Goal: Transaction & Acquisition: Book appointment/travel/reservation

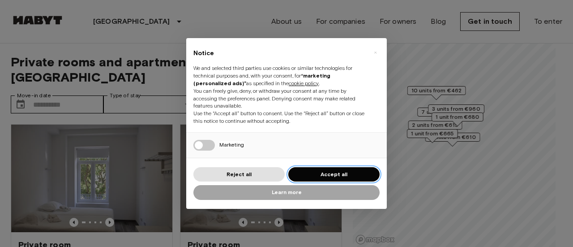
click at [335, 179] on button "Accept all" at bounding box center [333, 174] width 91 height 15
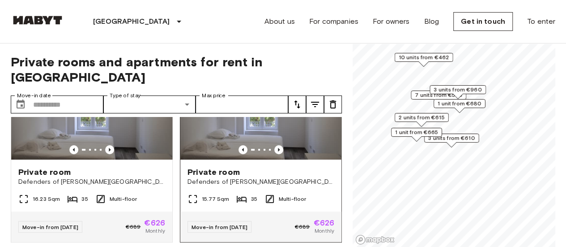
scroll to position [73, 0]
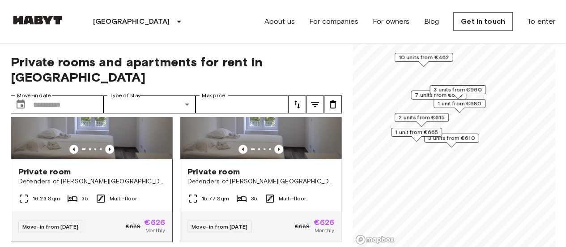
click at [139, 218] on div "€689 €626 Monthly" at bounding box center [145, 226] width 39 height 16
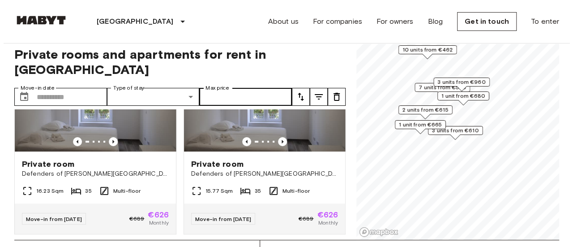
scroll to position [8, 0]
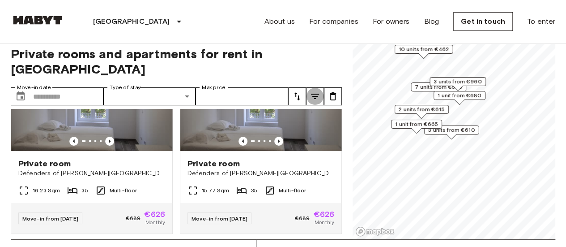
click at [316, 94] on icon "tune" at bounding box center [315, 96] width 8 height 5
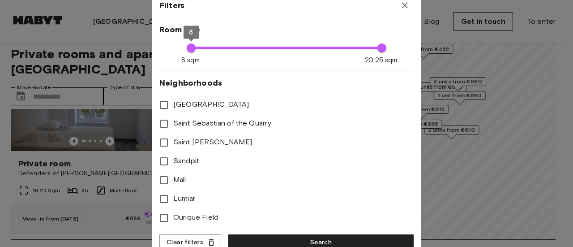
type input "**"
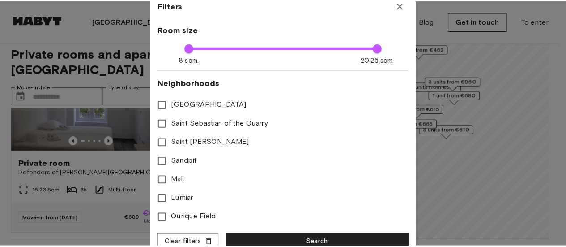
scroll to position [201, 0]
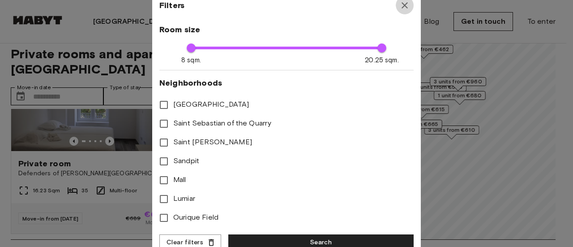
click at [406, 7] on icon "button" at bounding box center [404, 5] width 6 height 6
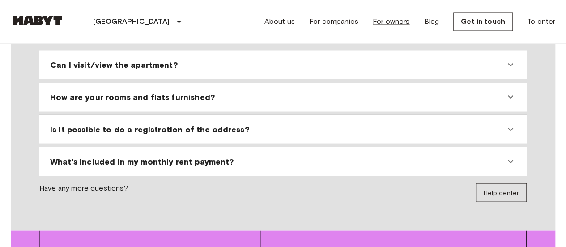
scroll to position [812, 0]
